Goal: Navigation & Orientation: Find specific page/section

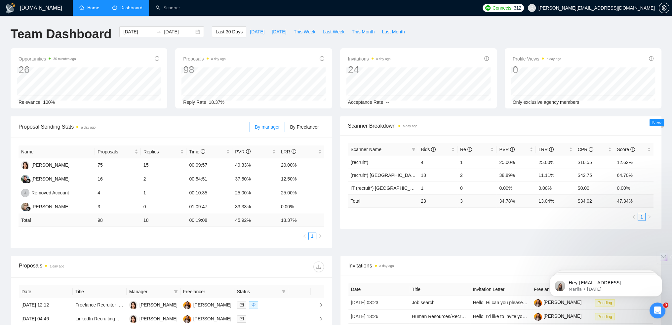
click at [81, 9] on link "Home" at bounding box center [89, 8] width 20 height 6
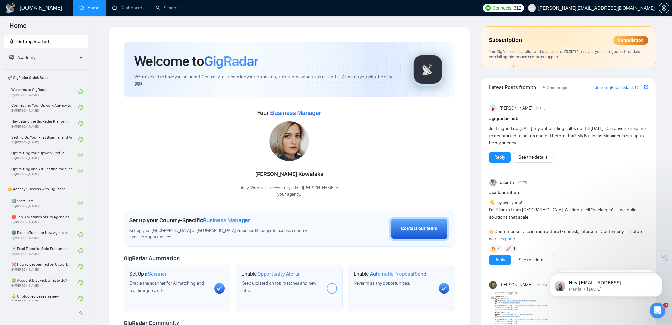
drag, startPoint x: 325, startPoint y: 129, endPoint x: 244, endPoint y: 143, distance: 81.9
click at [237, 133] on div "Your Business Manager [PERSON_NAME] Yaay! We have successfully added [PERSON_NA…" at bounding box center [289, 153] width 331 height 90
click at [343, 195] on div "Your Business Manager [PERSON_NAME] Yaay! We have successfully added [PERSON_NA…" at bounding box center [289, 153] width 331 height 90
drag, startPoint x: 338, startPoint y: 189, endPoint x: 239, endPoint y: 109, distance: 126.5
click at [232, 101] on div "Your Business Manager [PERSON_NAME] Yaay! We have successfully added [PERSON_NA…" at bounding box center [289, 147] width 331 height 101
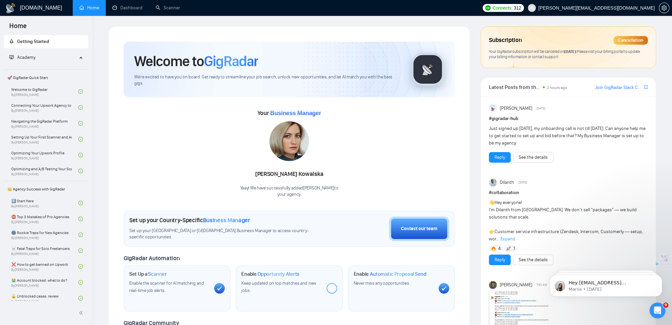
click at [396, 158] on div "Your Business Manager [PERSON_NAME] Yaay! We have successfully added [PERSON_NA…" at bounding box center [289, 153] width 331 height 90
drag, startPoint x: 486, startPoint y: 86, endPoint x: 561, endPoint y: 201, distance: 137.0
click at [562, 201] on div "Latest Posts from the GigRadar Community 2 hours ago [PERSON_NAME] Slack Commun…" at bounding box center [569, 307] width 176 height 461
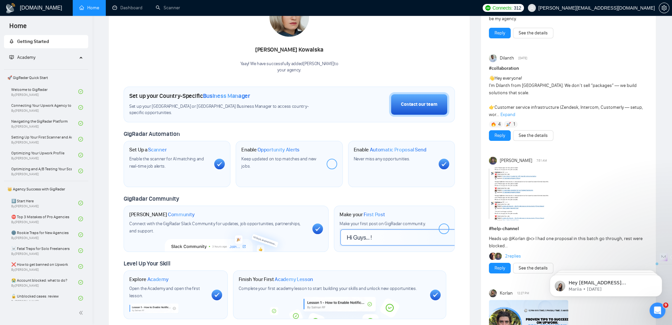
scroll to position [132, 0]
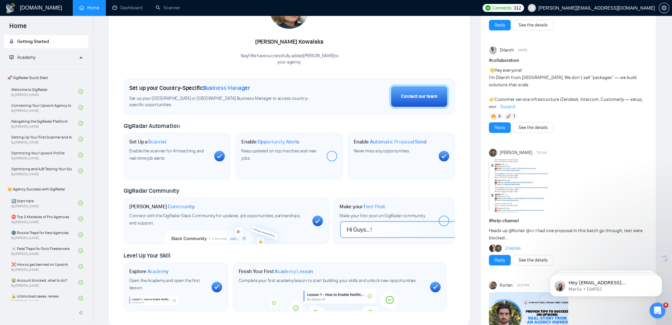
click at [474, 106] on div "Welcome to GigRadar We're excited to have you on board. Get ready to streamline…" at bounding box center [289, 258] width 372 height 729
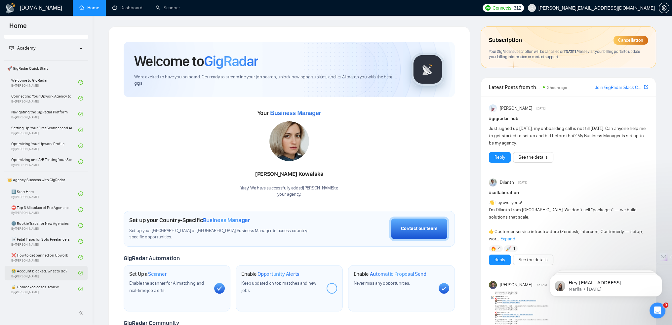
scroll to position [0, 0]
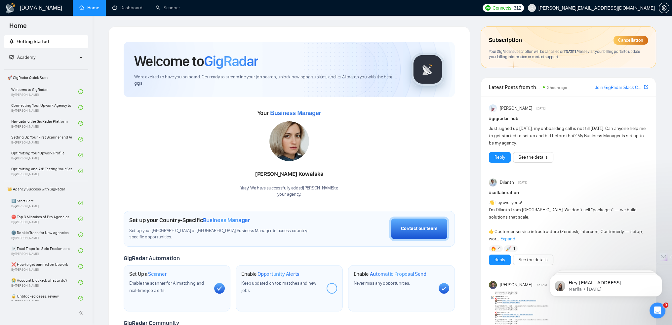
click at [44, 59] on span "Academy" at bounding box center [43, 57] width 68 height 13
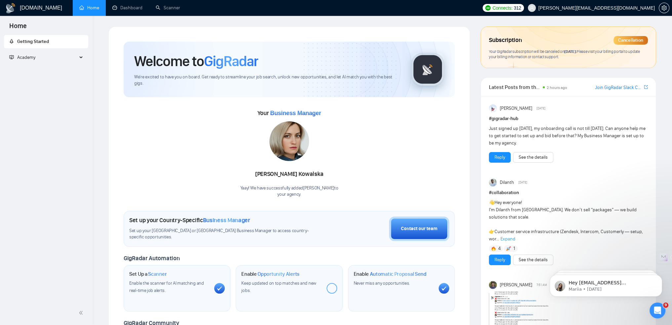
click at [44, 58] on span "Academy" at bounding box center [43, 57] width 68 height 13
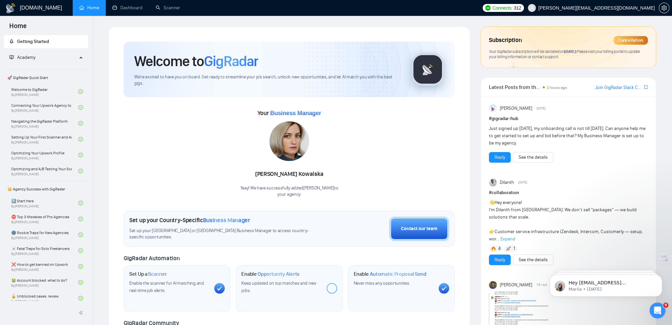
click at [80, 57] on div "Academy" at bounding box center [46, 57] width 85 height 13
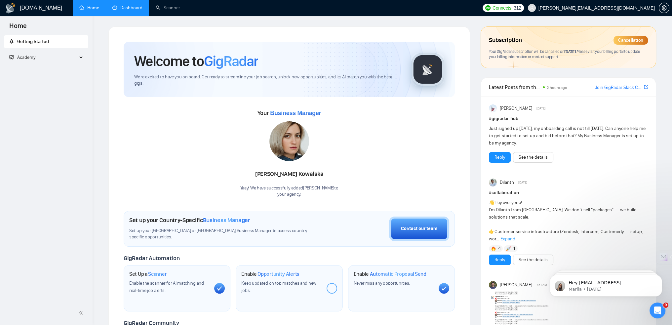
click at [126, 5] on link "Dashboard" at bounding box center [127, 8] width 30 height 6
